Goal: Task Accomplishment & Management: Contribute content

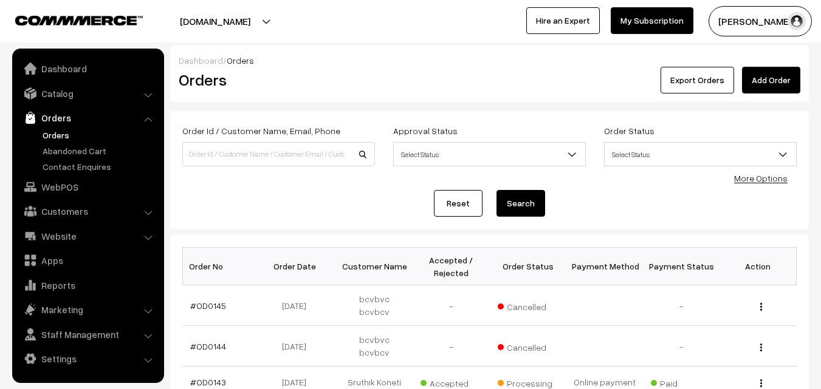
click at [730, 22] on button "Radha Krishna" at bounding box center [759, 21] width 103 height 30
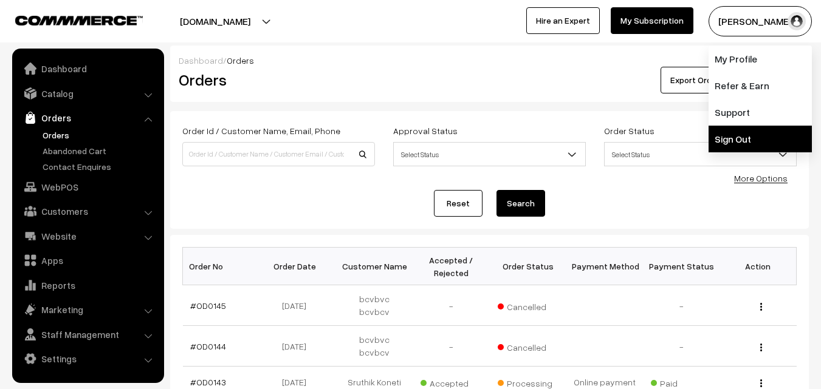
click at [733, 131] on link "Sign Out" at bounding box center [759, 139] width 103 height 27
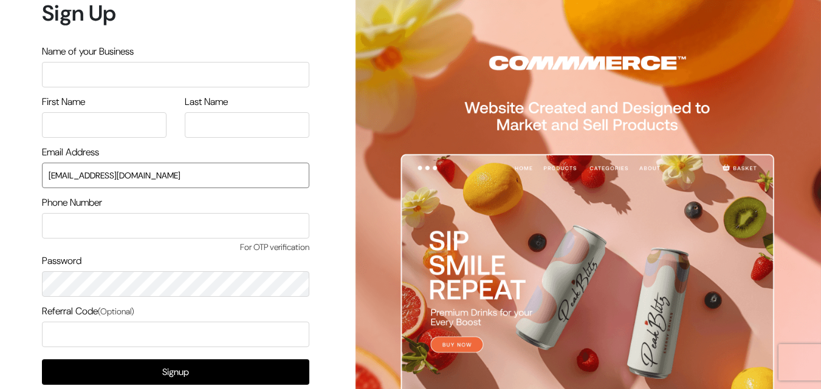
drag, startPoint x: 184, startPoint y: 174, endPoint x: 2, endPoint y: 186, distance: 182.1
click at [2, 186] on div "Sign Up Name of your Business First Name Last Name Email Address uppadasarees99…" at bounding box center [171, 229] width 342 height 459
type input "[EMAIL_ADDRESS][DOMAIN_NAME]"
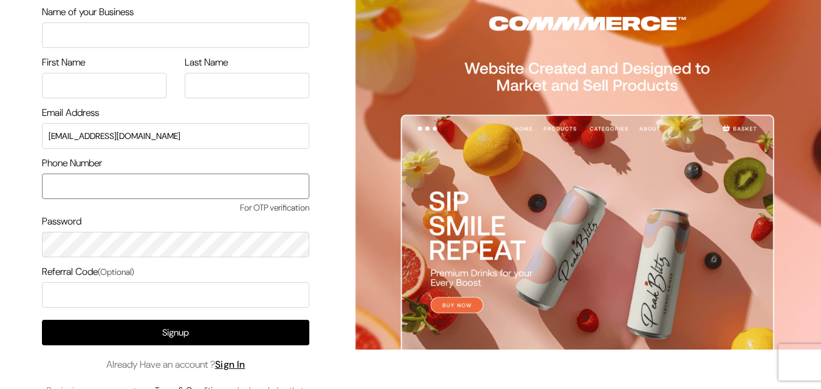
scroll to position [61, 0]
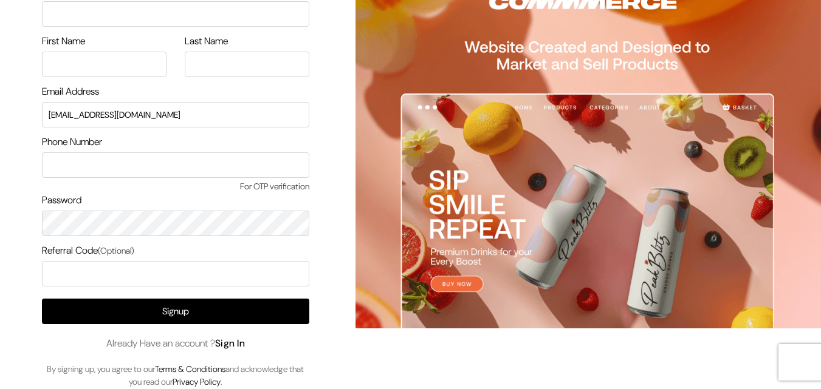
click at [239, 342] on link "Sign In" at bounding box center [230, 343] width 30 height 13
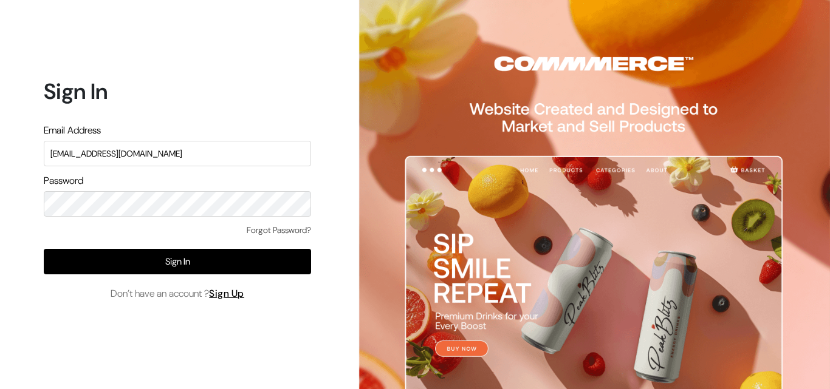
drag, startPoint x: 177, startPoint y: 151, endPoint x: 16, endPoint y: 168, distance: 161.8
click at [16, 168] on div "Sign In Email Address [EMAIL_ADDRESS][DOMAIN_NAME] Password Forgot Password? Si…" at bounding box center [173, 194] width 346 height 389
type input "[EMAIL_ADDRESS][DOMAIN_NAME]"
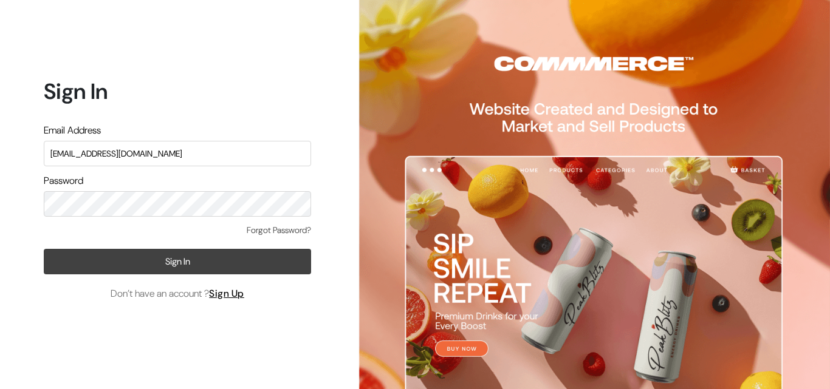
click at [253, 267] on button "Sign In" at bounding box center [177, 262] width 267 height 26
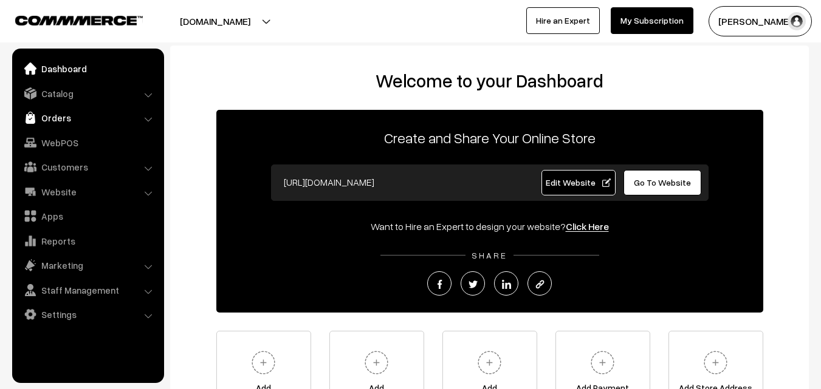
click at [63, 109] on link "Orders" at bounding box center [87, 118] width 145 height 22
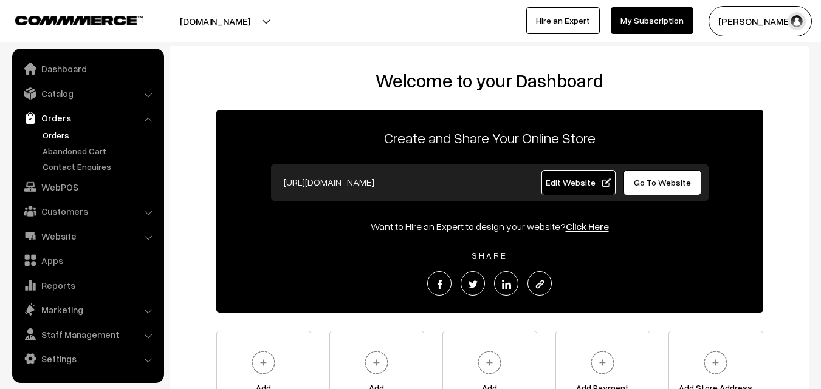
click at [63, 131] on link "Orders" at bounding box center [99, 135] width 120 height 13
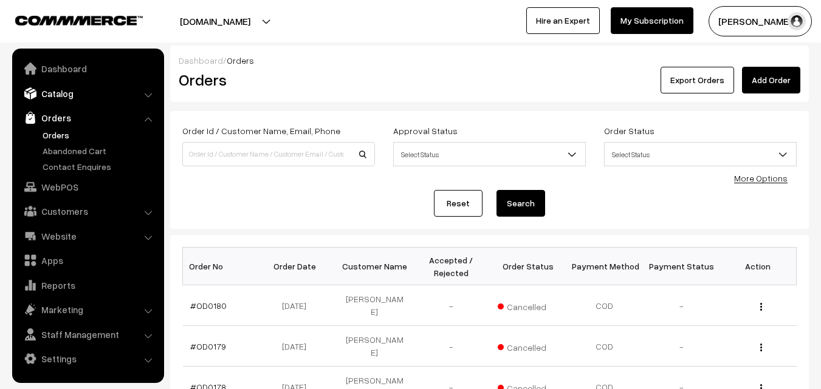
click at [71, 97] on link "Catalog" at bounding box center [87, 94] width 145 height 22
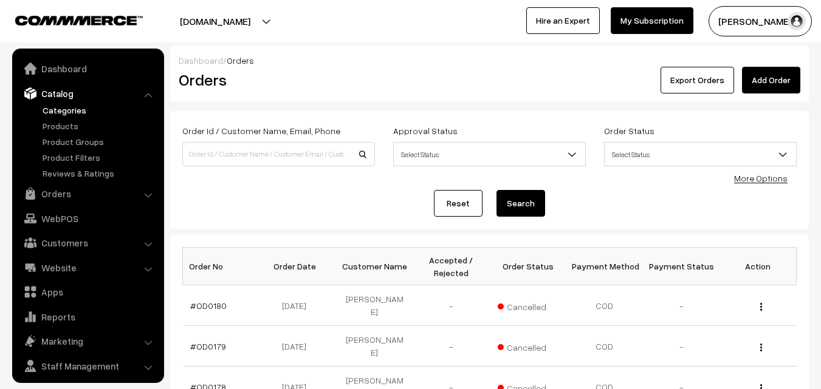
click at [70, 111] on link "Categories" at bounding box center [99, 110] width 120 height 13
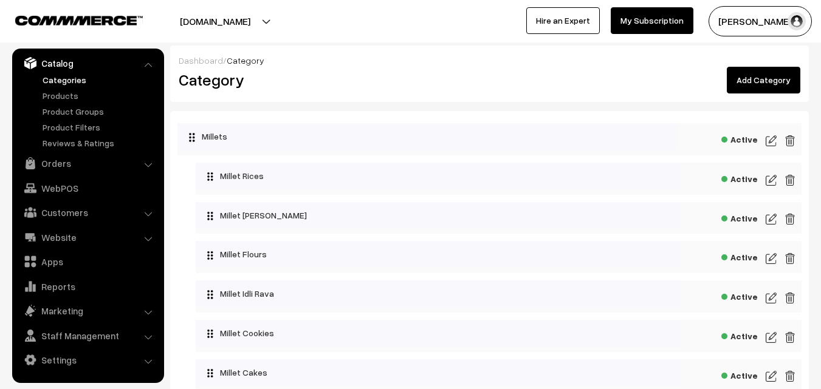
click at [745, 82] on link "Add Category" at bounding box center [764, 80] width 74 height 27
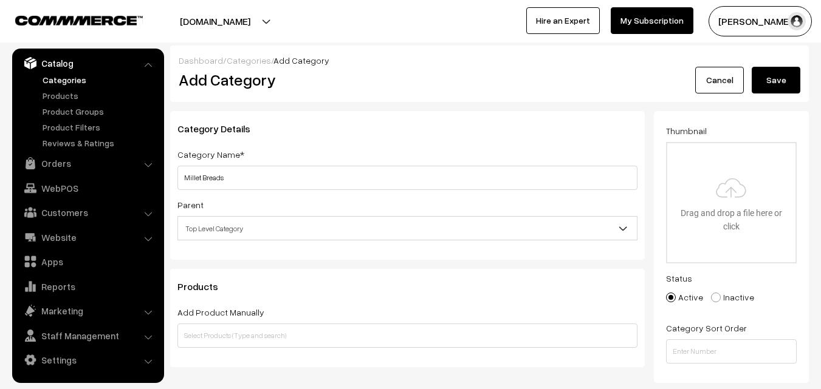
type input "Millet Breads"
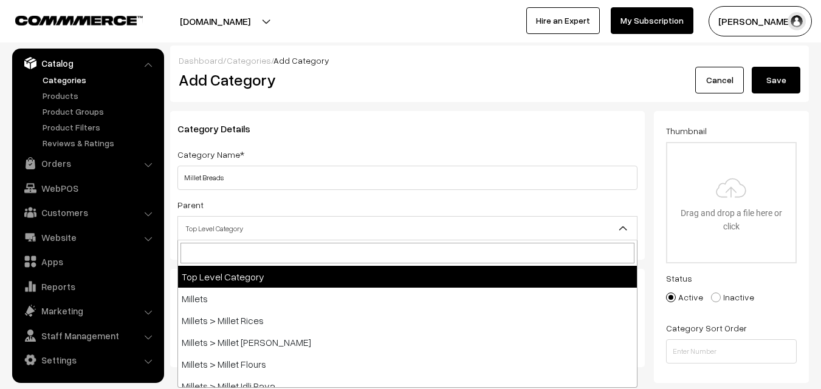
click at [491, 227] on span "Top Level Category" at bounding box center [407, 228] width 459 height 21
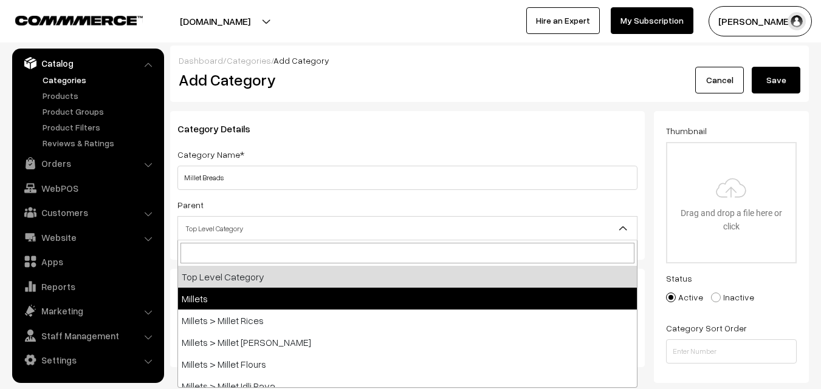
select select "2"
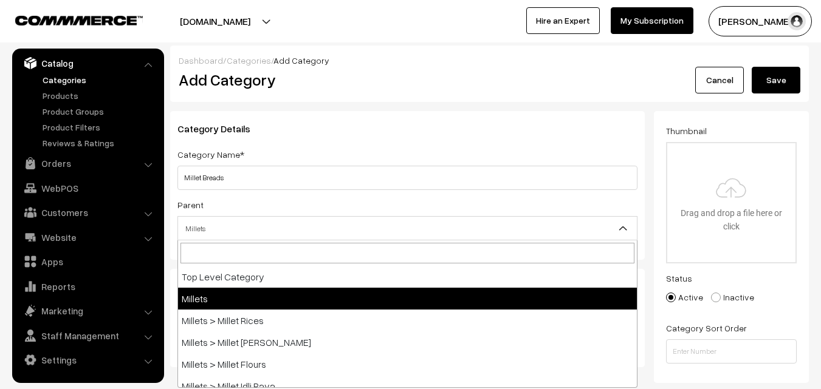
click at [363, 231] on span "Millets" at bounding box center [407, 228] width 459 height 21
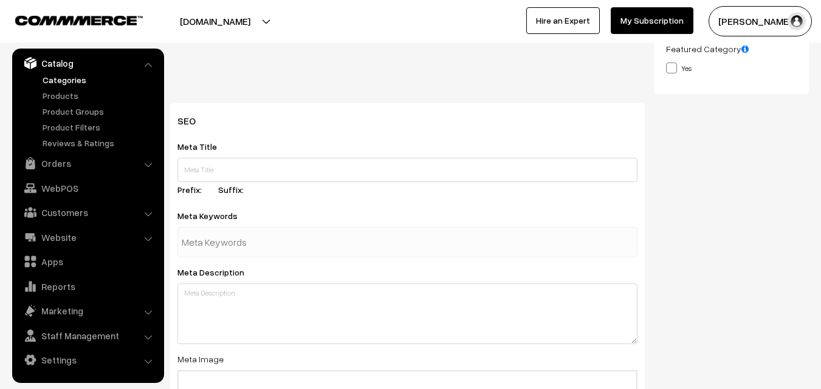
scroll to position [364, 0]
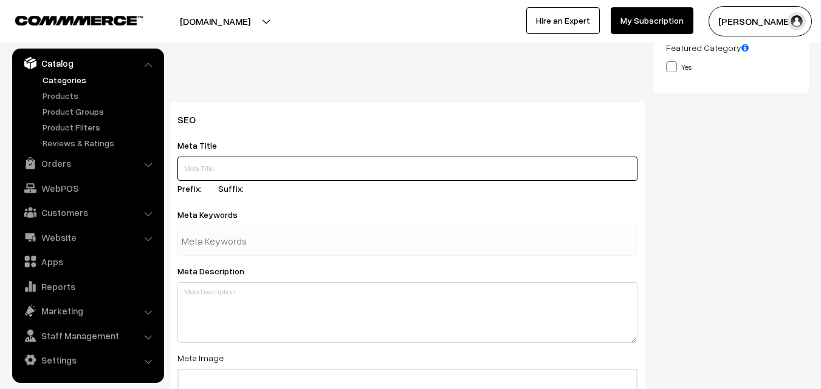
click at [246, 171] on input "text" at bounding box center [407, 169] width 460 height 24
type input "Buy Millet Milk Bread Online from K S Naturals"
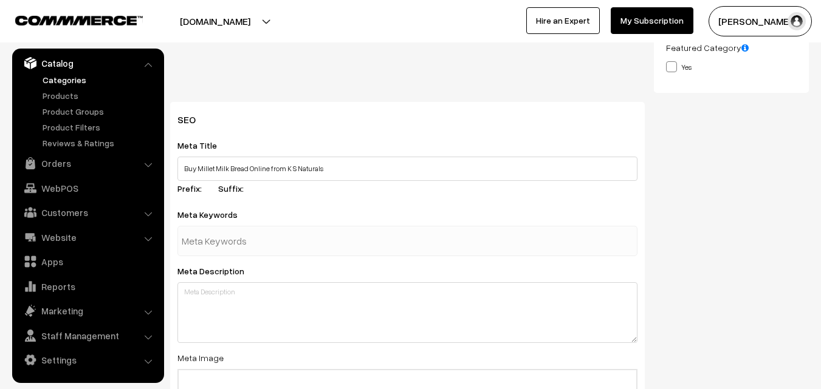
click at [214, 239] on input "text" at bounding box center [245, 241] width 126 height 24
type input "millet bread online"
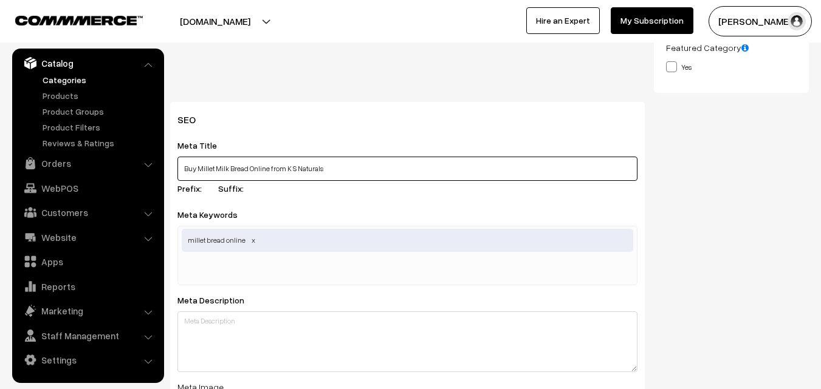
drag, startPoint x: 182, startPoint y: 166, endPoint x: 265, endPoint y: 173, distance: 84.1
click at [265, 173] on input "Buy Millet Milk Bread Online from K S Naturals" at bounding box center [407, 169] width 460 height 24
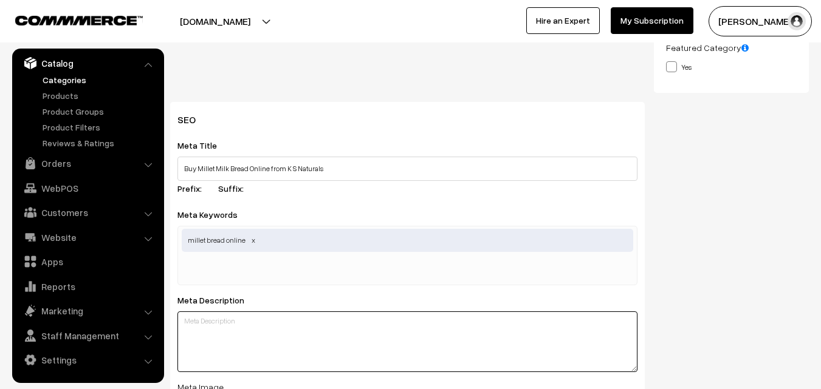
click at [247, 324] on textarea at bounding box center [407, 342] width 460 height 61
paste textarea "Buy Millet Milk Bread Online"
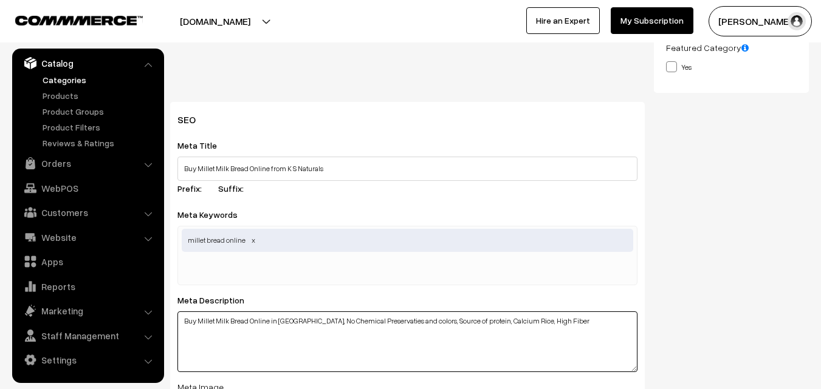
drag, startPoint x: 184, startPoint y: 320, endPoint x: 580, endPoint y: 317, distance: 395.5
click at [580, 317] on textarea "Buy Millet Milk Bread Online in Hyderabad, No Chemical Preservaties and colors,…" at bounding box center [407, 342] width 460 height 61
type textarea "Buy Millet Milk Bread Online in Hyderabad, No Chemical Preservaties and colors,…"
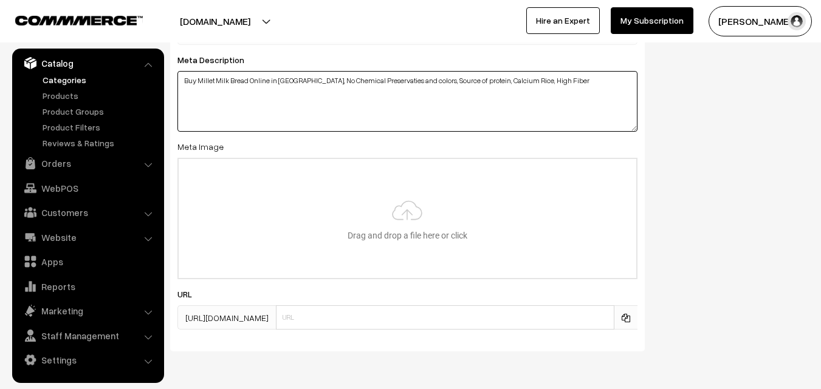
scroll to position [607, 0]
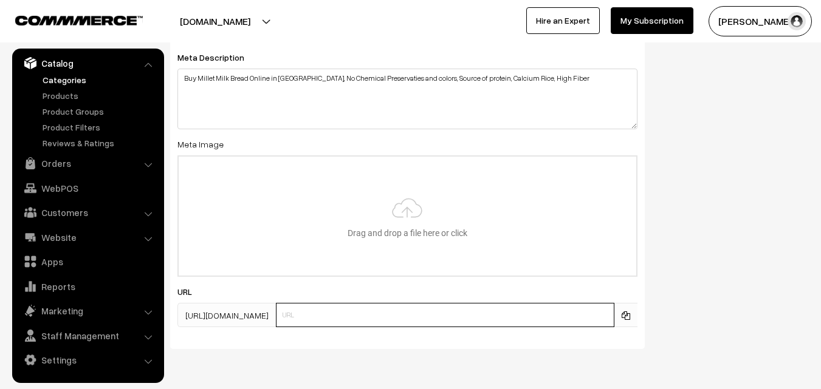
click at [358, 312] on input "text" at bounding box center [445, 315] width 338 height 24
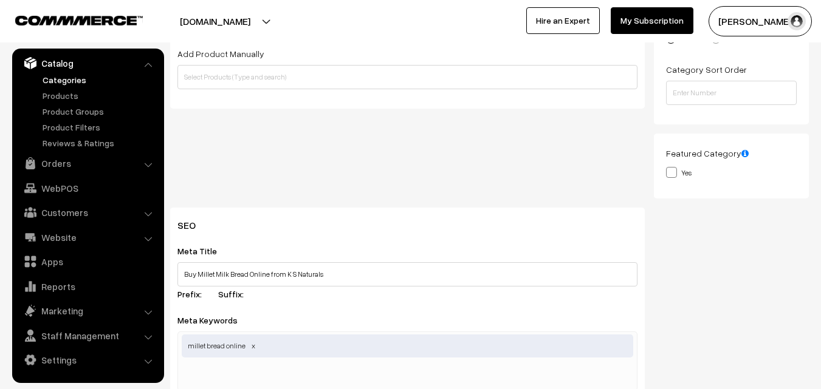
scroll to position [0, 0]
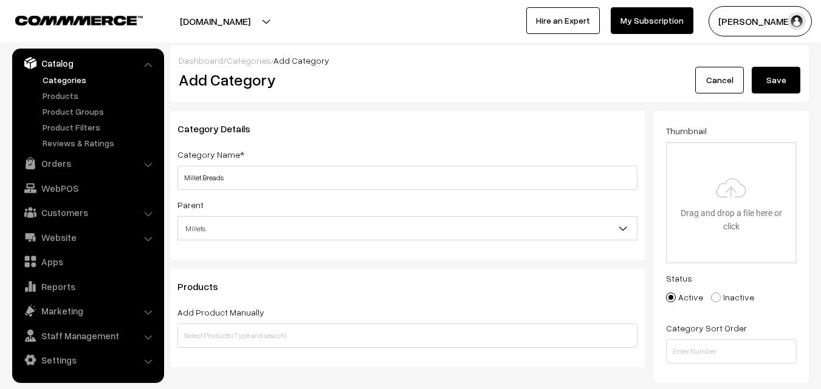
type input "millet-milk-bread-hyderabad"
click at [781, 75] on button "Save" at bounding box center [775, 80] width 49 height 27
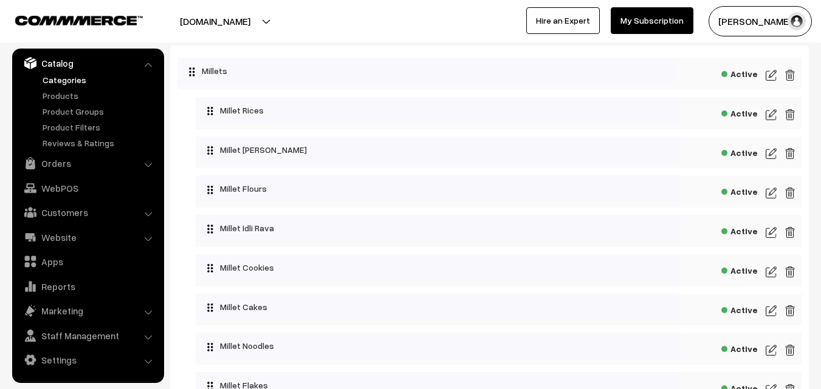
scroll to position [61, 0]
